Goal: Task Accomplishment & Management: Manage account settings

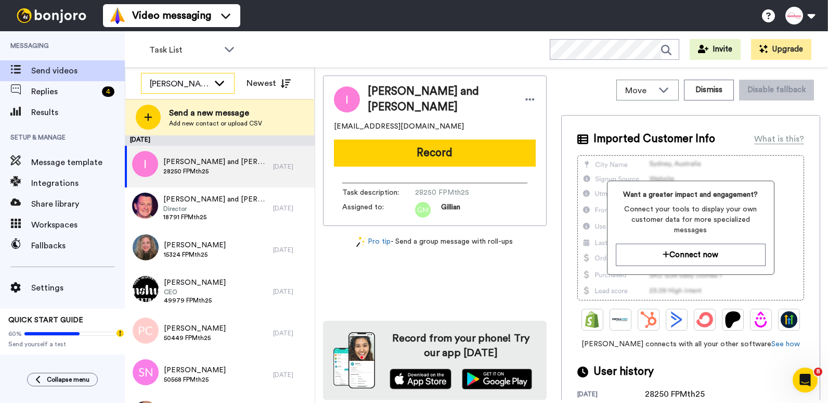
click at [218, 86] on icon at bounding box center [219, 83] width 12 height 10
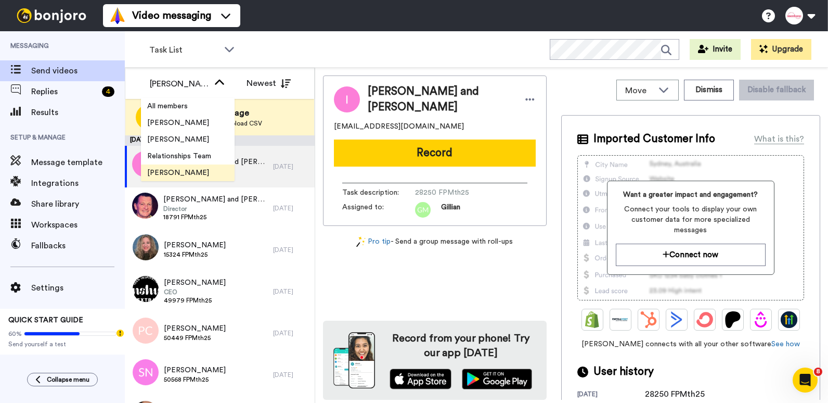
click at [160, 170] on span "[PERSON_NAME]" at bounding box center [178, 172] width 74 height 10
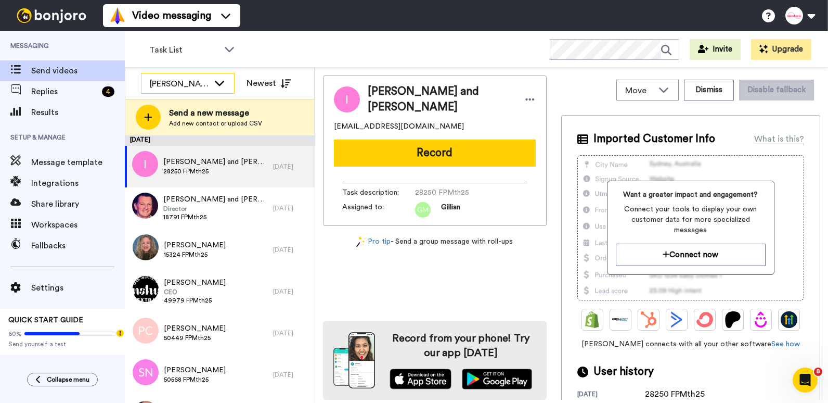
click at [219, 82] on icon at bounding box center [219, 83] width 12 height 10
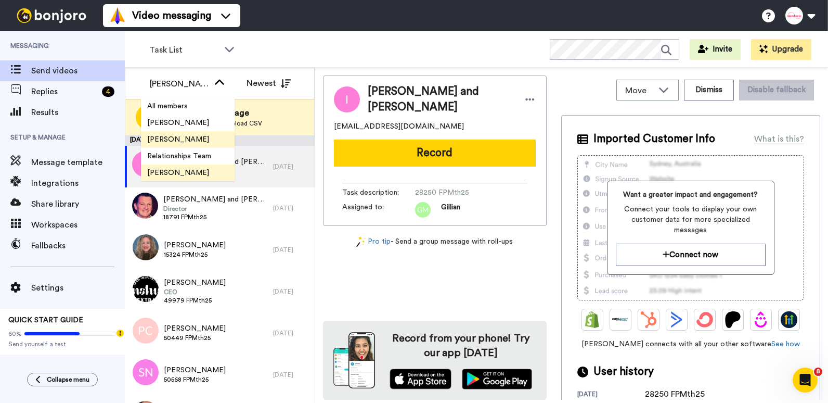
click at [178, 137] on span "Tim Long" at bounding box center [178, 139] width 74 height 10
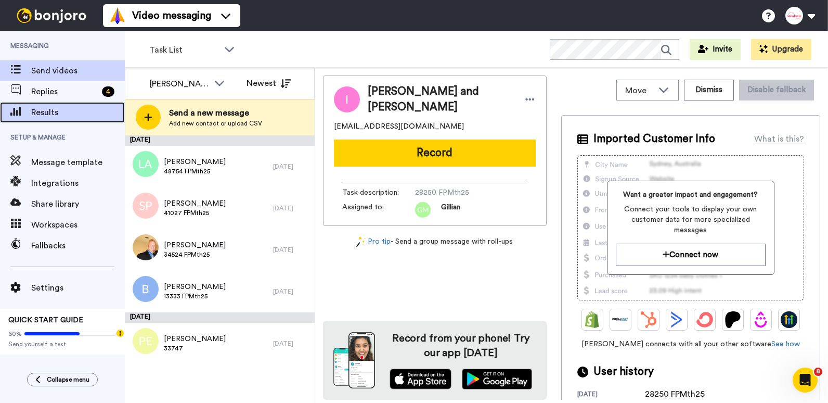
click at [47, 109] on span "Results" at bounding box center [78, 112] width 94 height 12
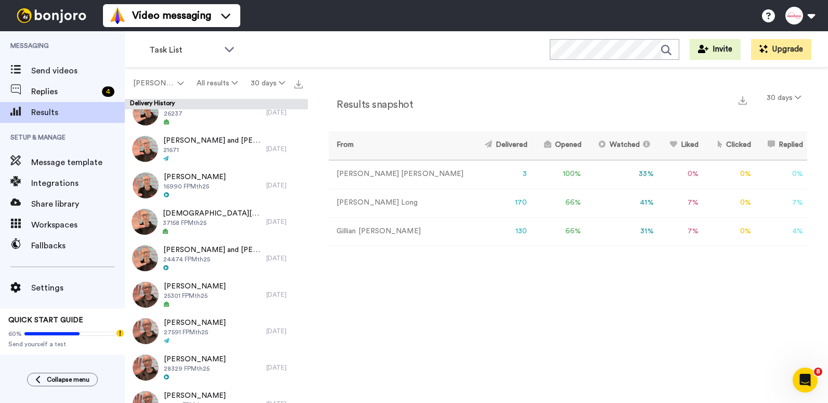
scroll to position [208, 0]
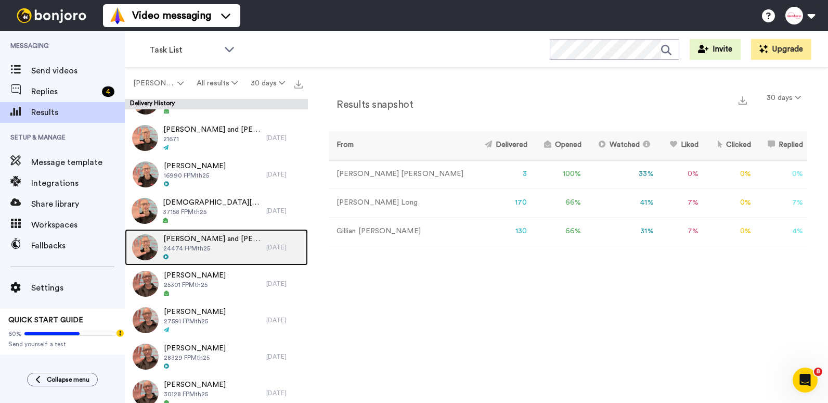
click at [208, 235] on span "Gil and Helene Sander" at bounding box center [212, 239] width 98 height 10
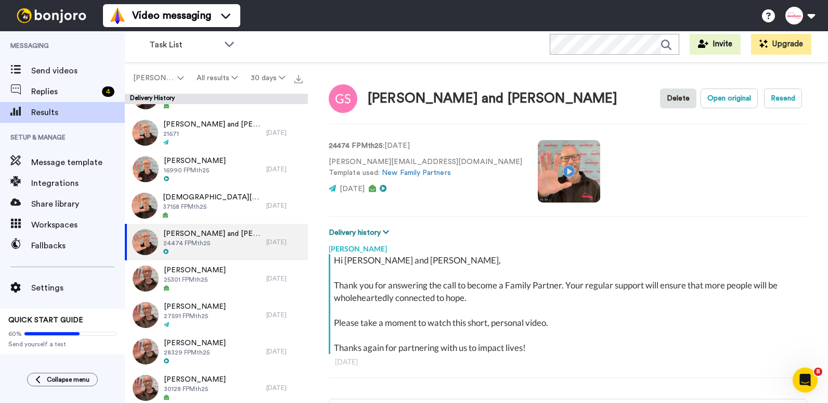
click at [386, 230] on icon at bounding box center [386, 231] width 6 height 7
type textarea "x"
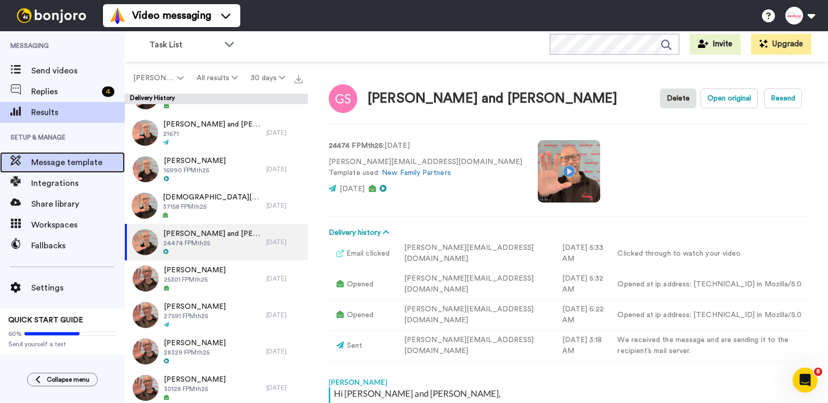
click at [57, 167] on span "Message template" at bounding box center [78, 162] width 94 height 12
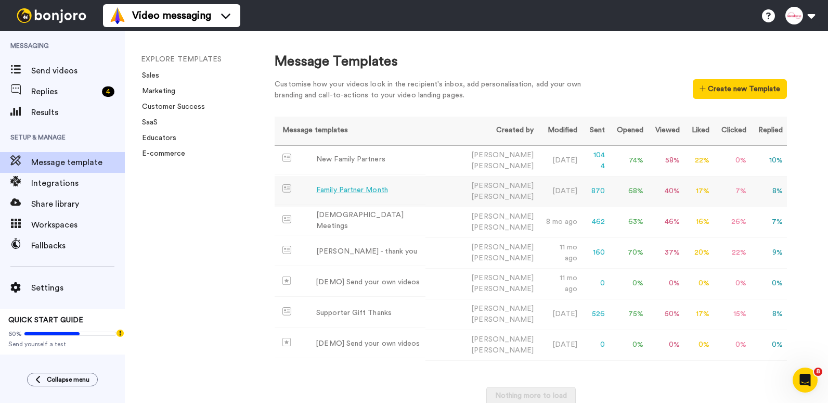
click at [331, 187] on div "Family Partner Month" at bounding box center [352, 190] width 72 height 11
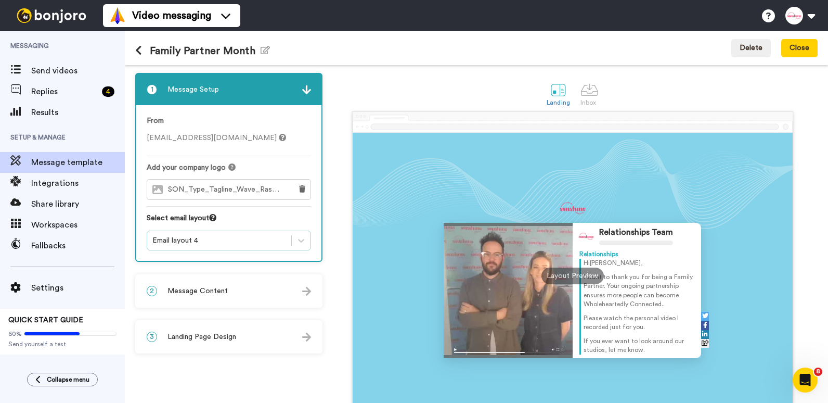
click at [214, 239] on div "Email layout 4" at bounding box center [219, 240] width 134 height 10
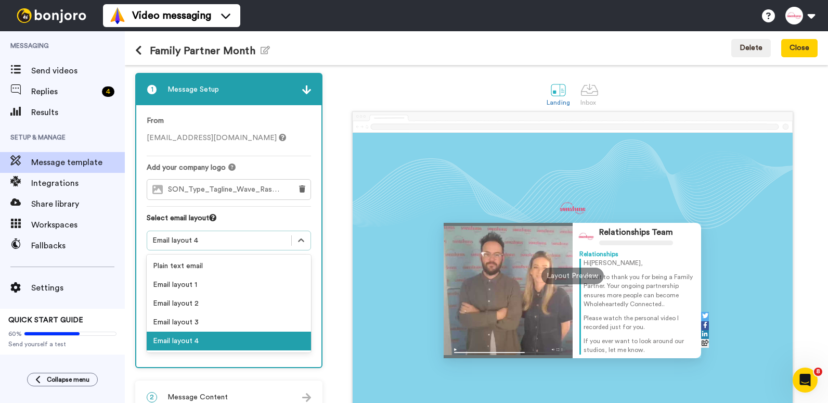
click at [214, 239] on div "Email layout 4" at bounding box center [219, 240] width 134 height 10
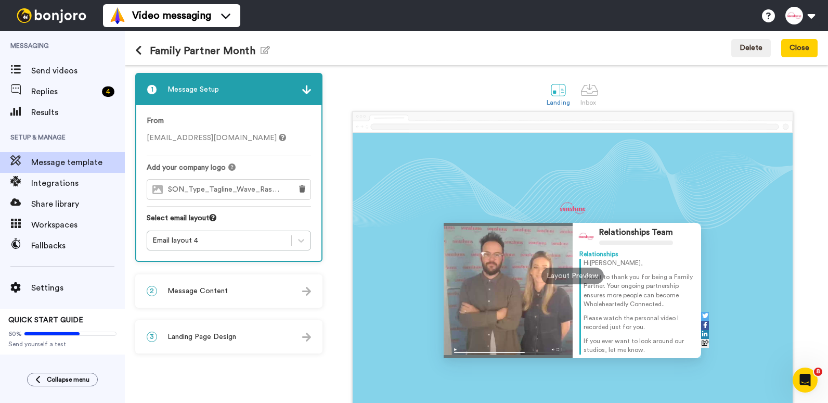
click at [204, 288] on span "Message Content" at bounding box center [197, 291] width 60 height 10
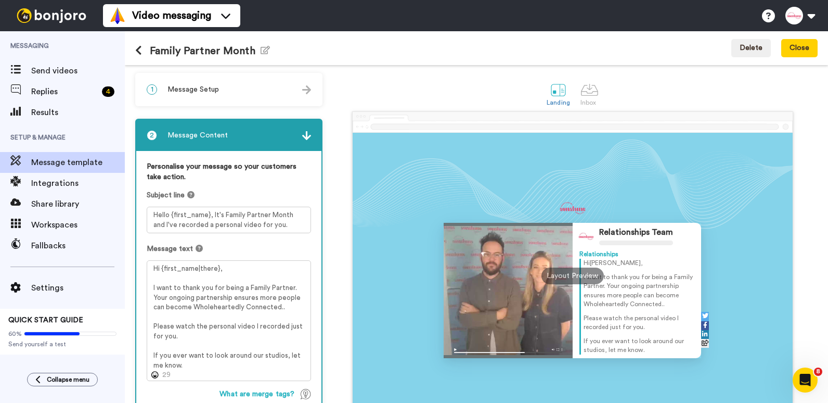
click at [311, 88] on img at bounding box center [306, 89] width 9 height 9
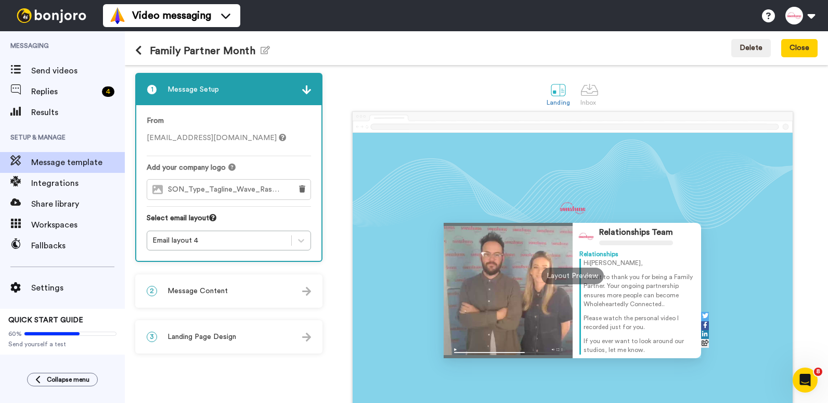
click at [143, 55] on button at bounding box center [142, 50] width 15 height 11
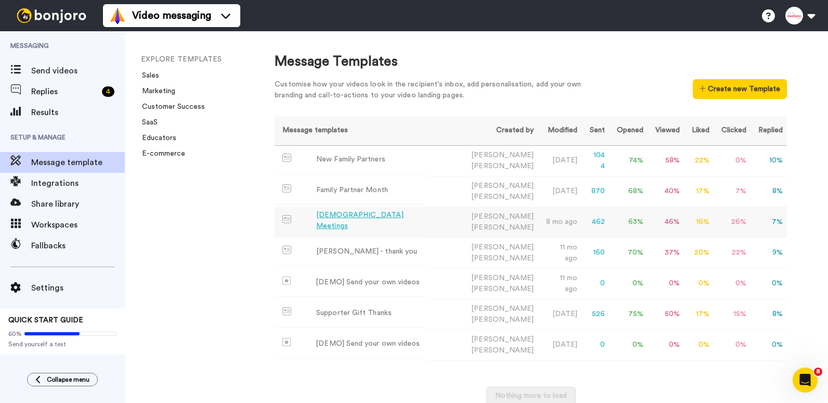
click at [340, 215] on div "[DEMOGRAPHIC_DATA] Meetings" at bounding box center [368, 221] width 105 height 22
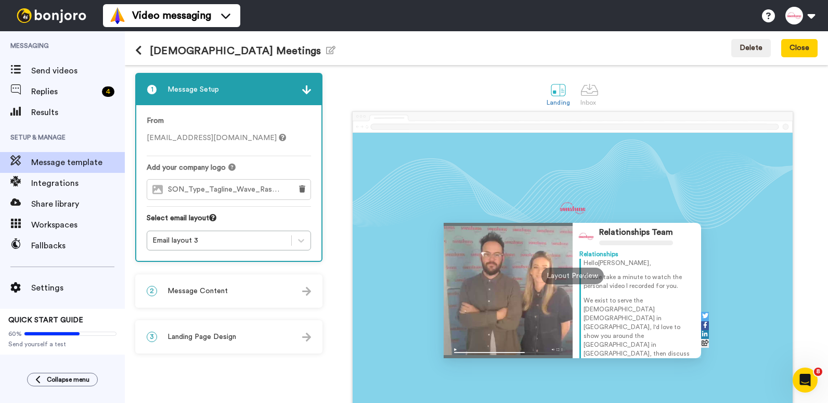
click at [177, 291] on span "Message Content" at bounding box center [197, 291] width 60 height 10
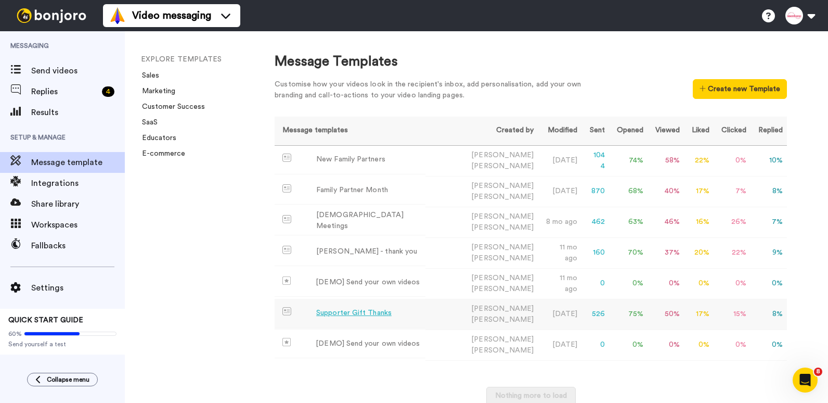
click at [345, 307] on div "Supporter Gift Thanks" at bounding box center [353, 312] width 75 height 11
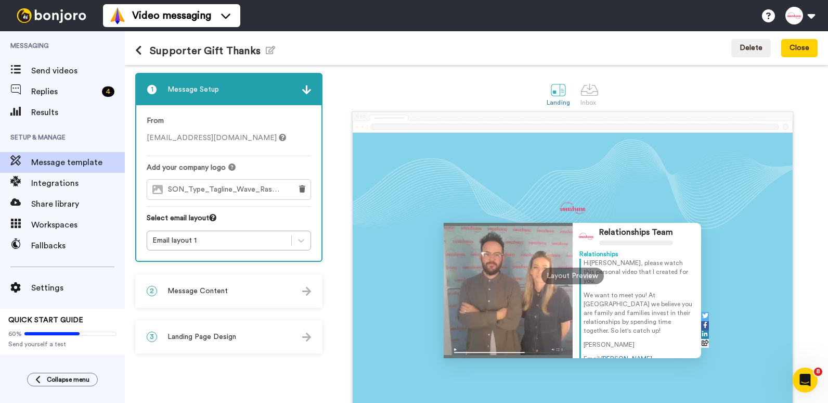
click at [221, 295] on span "Message Content" at bounding box center [197, 291] width 60 height 10
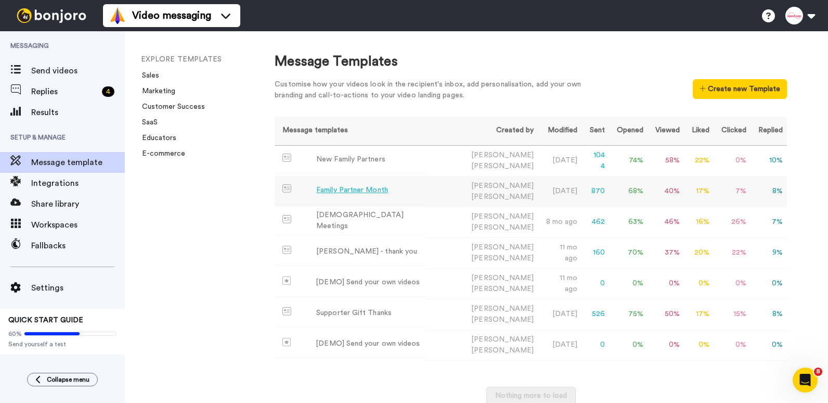
click at [355, 188] on div "Family Partner Month" at bounding box center [352, 190] width 72 height 11
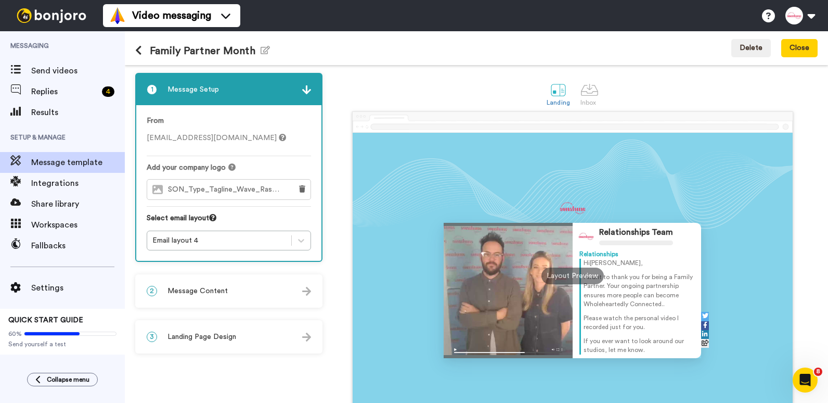
click at [203, 291] on span "Message Content" at bounding box center [197, 291] width 60 height 10
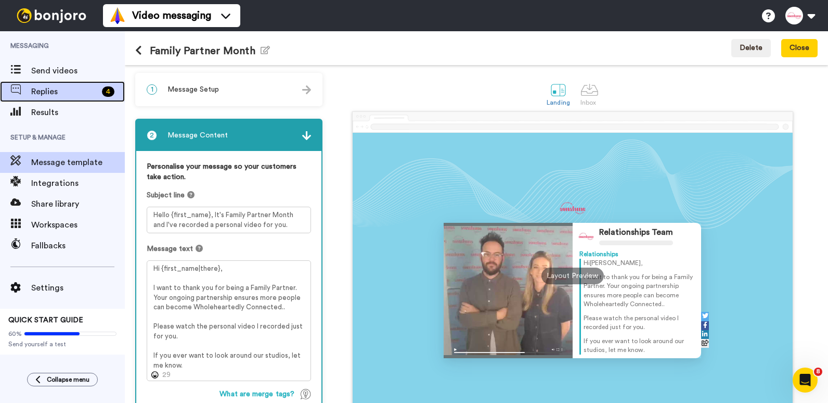
click at [49, 93] on span "Replies" at bounding box center [64, 91] width 67 height 12
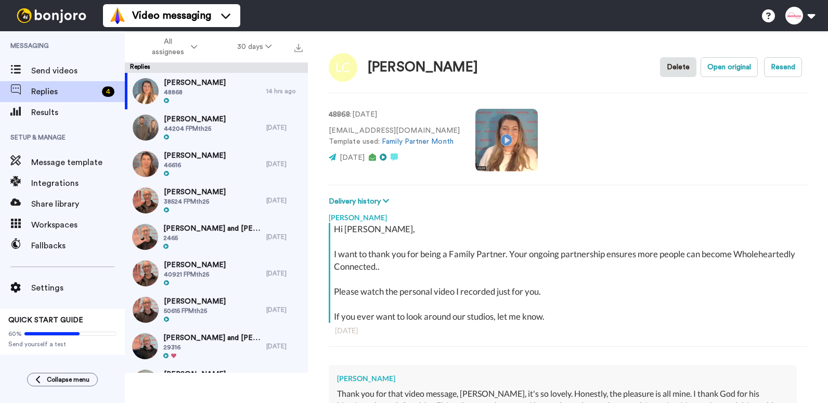
type textarea "x"
